Goal: Find specific page/section: Find specific page/section

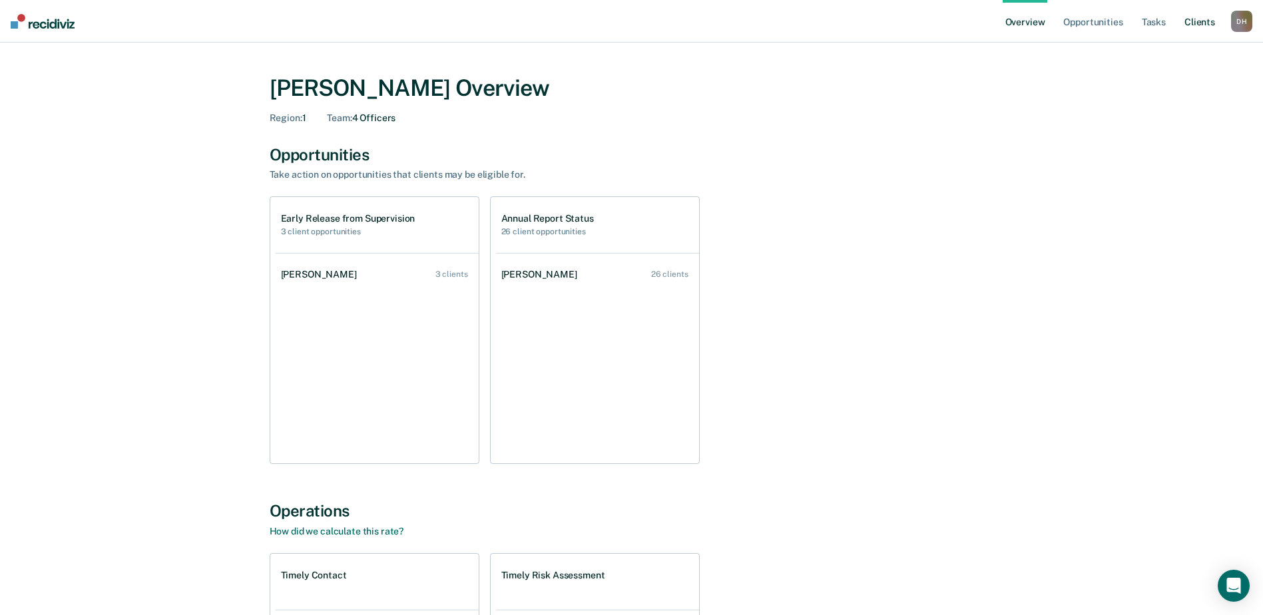
click at [1201, 23] on link "Client s" at bounding box center [1200, 21] width 36 height 43
